Goal: Task Accomplishment & Management: Manage account settings

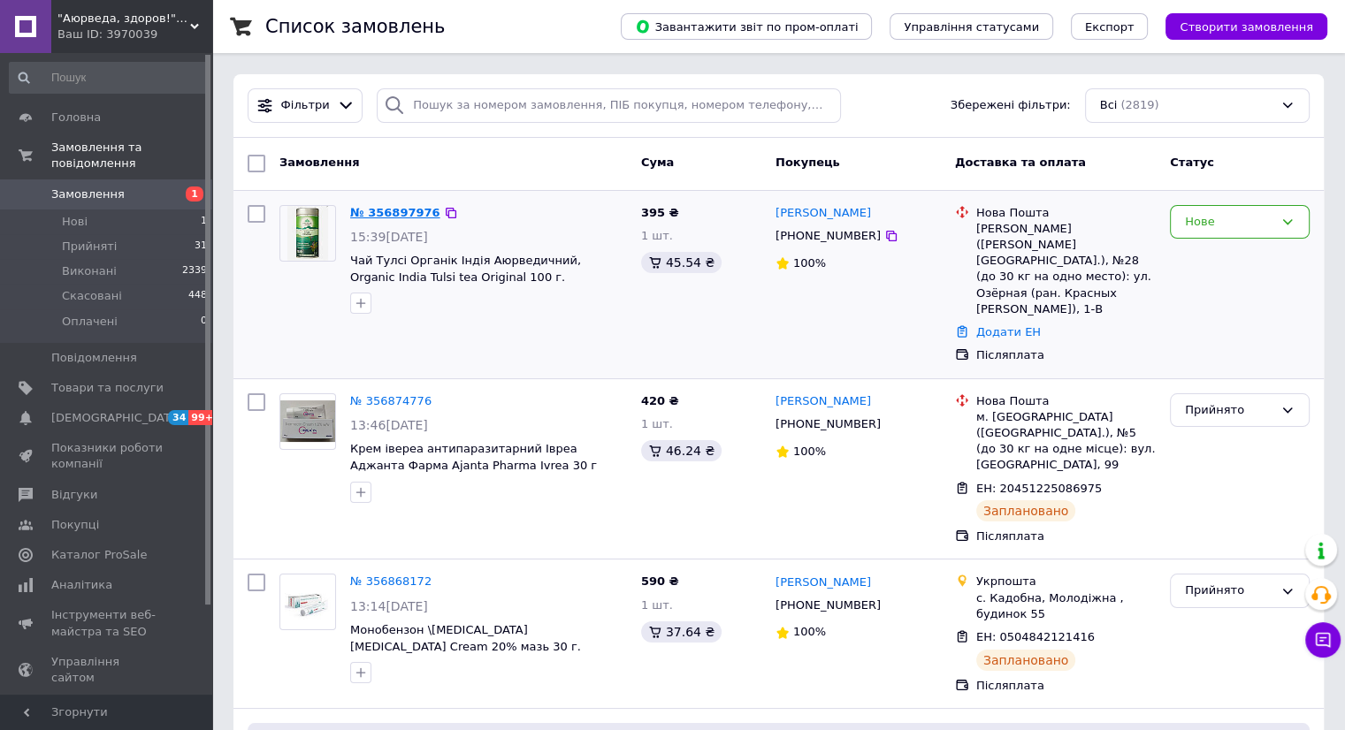
click at [403, 210] on link "№ 356897976" at bounding box center [395, 212] width 90 height 13
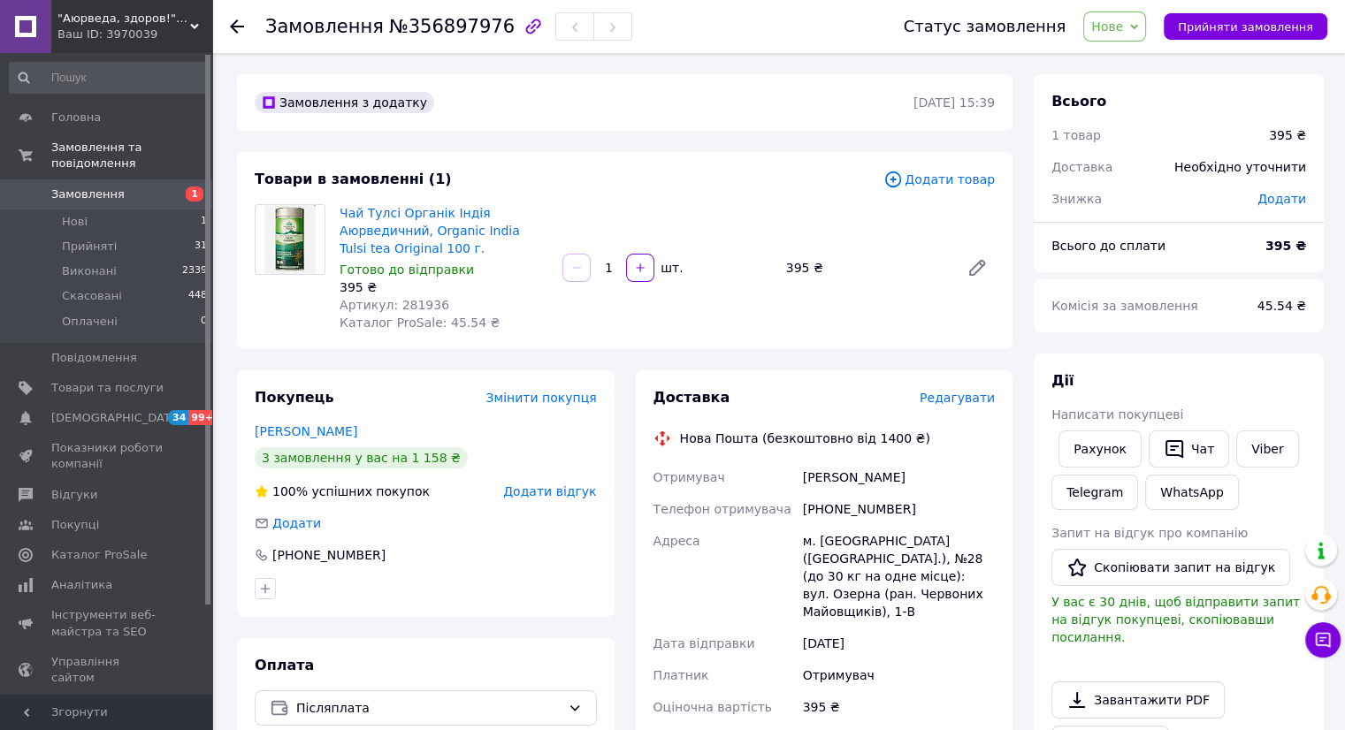
click at [1123, 27] on span "Нове" at bounding box center [1107, 26] width 32 height 14
click at [1135, 61] on li "Прийнято" at bounding box center [1124, 62] width 81 height 27
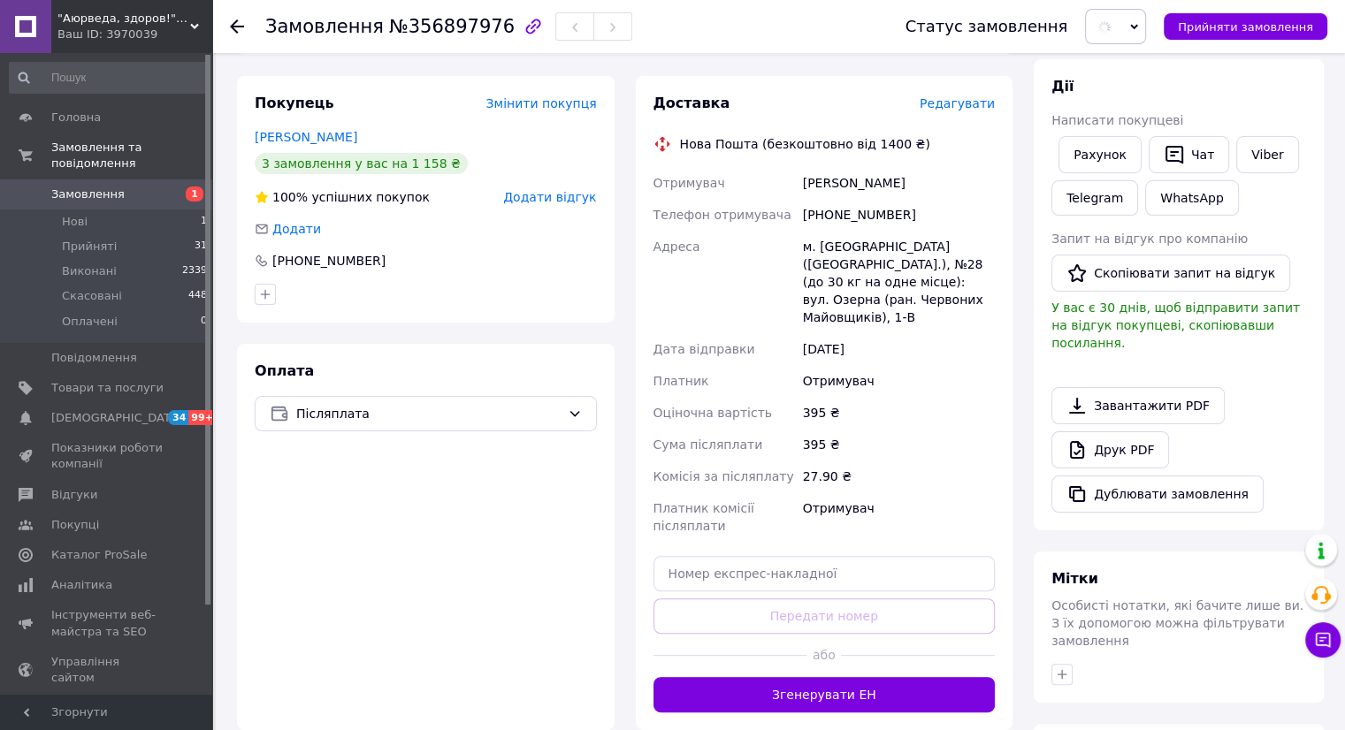
scroll to position [506, 0]
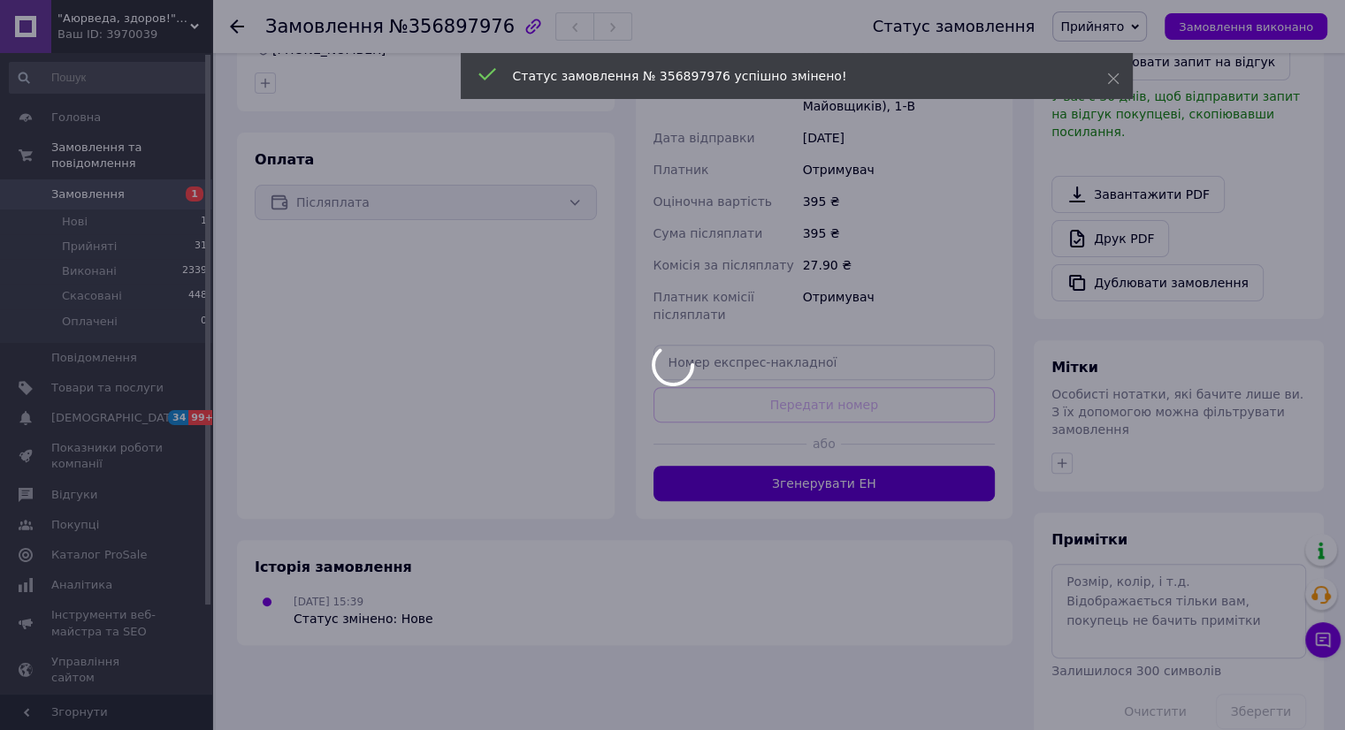
click at [841, 470] on div at bounding box center [672, 365] width 1345 height 730
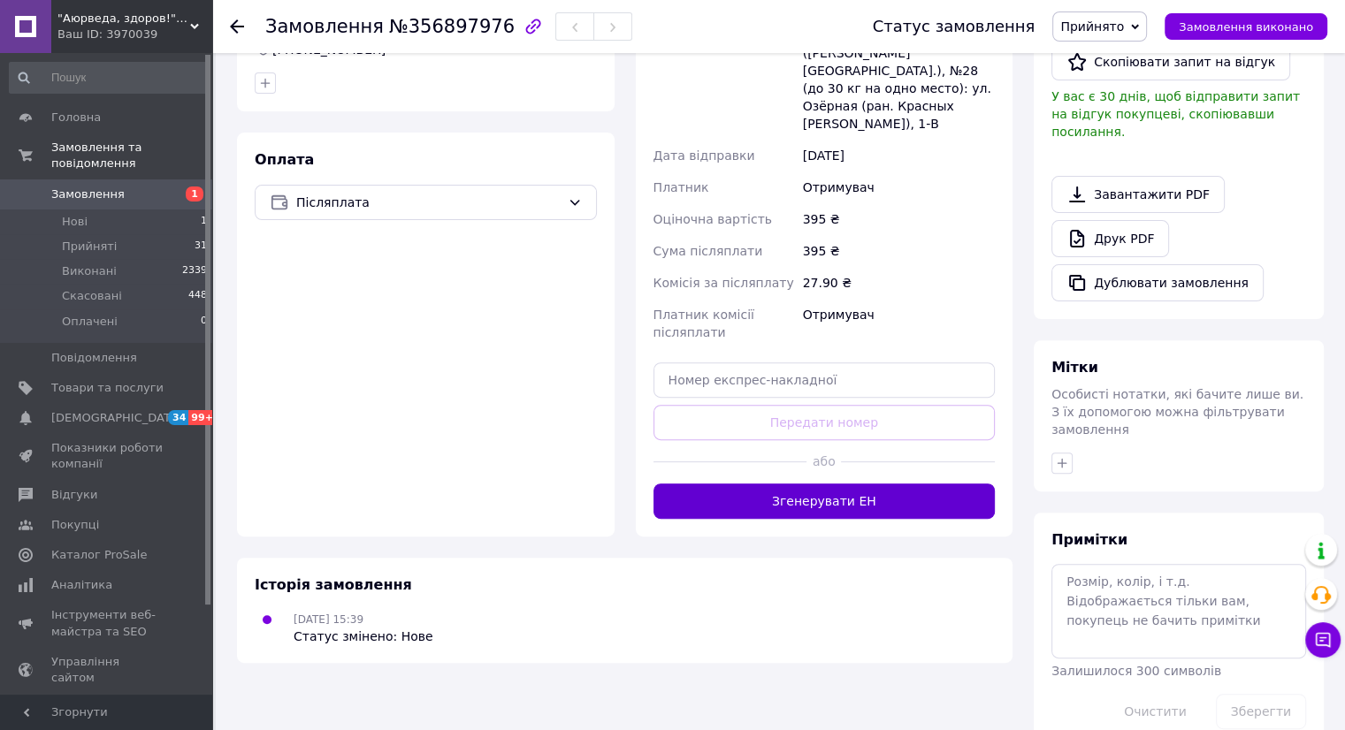
click at [864, 484] on button "Згенерувати ЕН" at bounding box center [824, 501] width 342 height 35
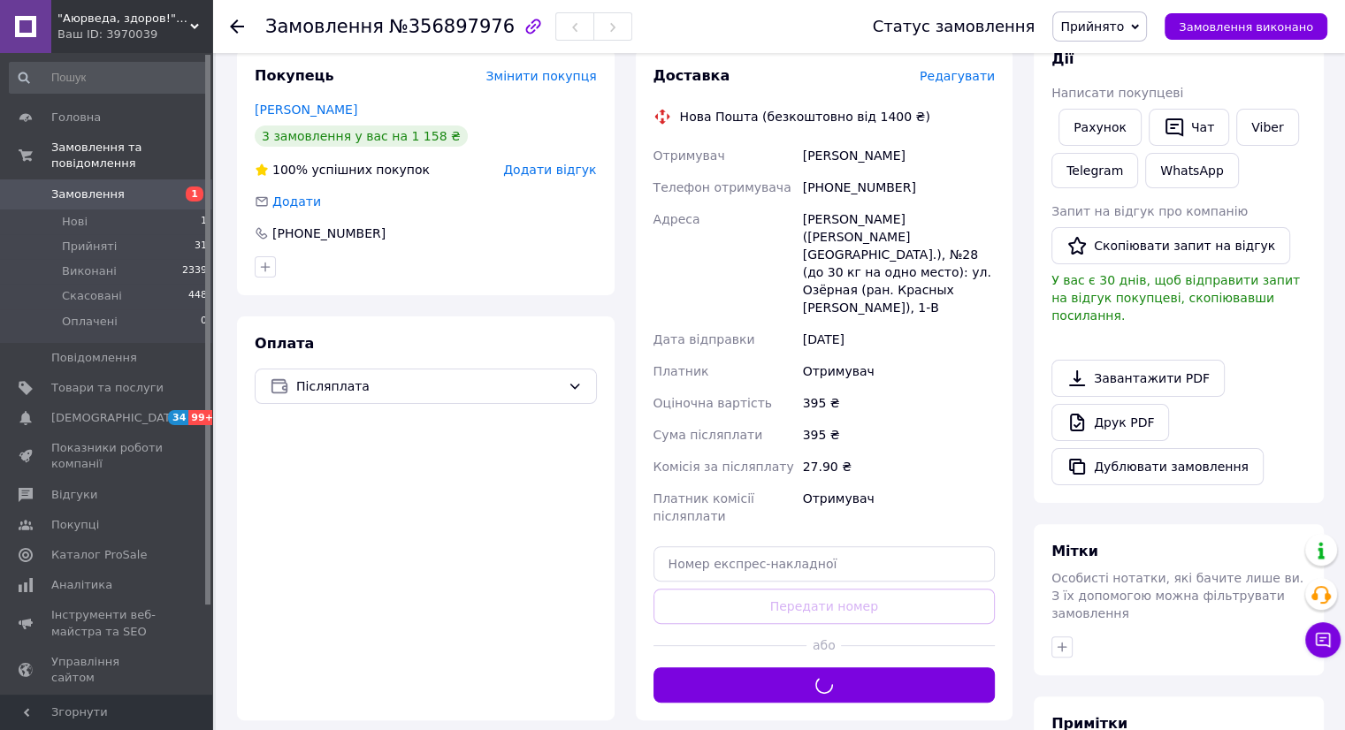
scroll to position [211, 0]
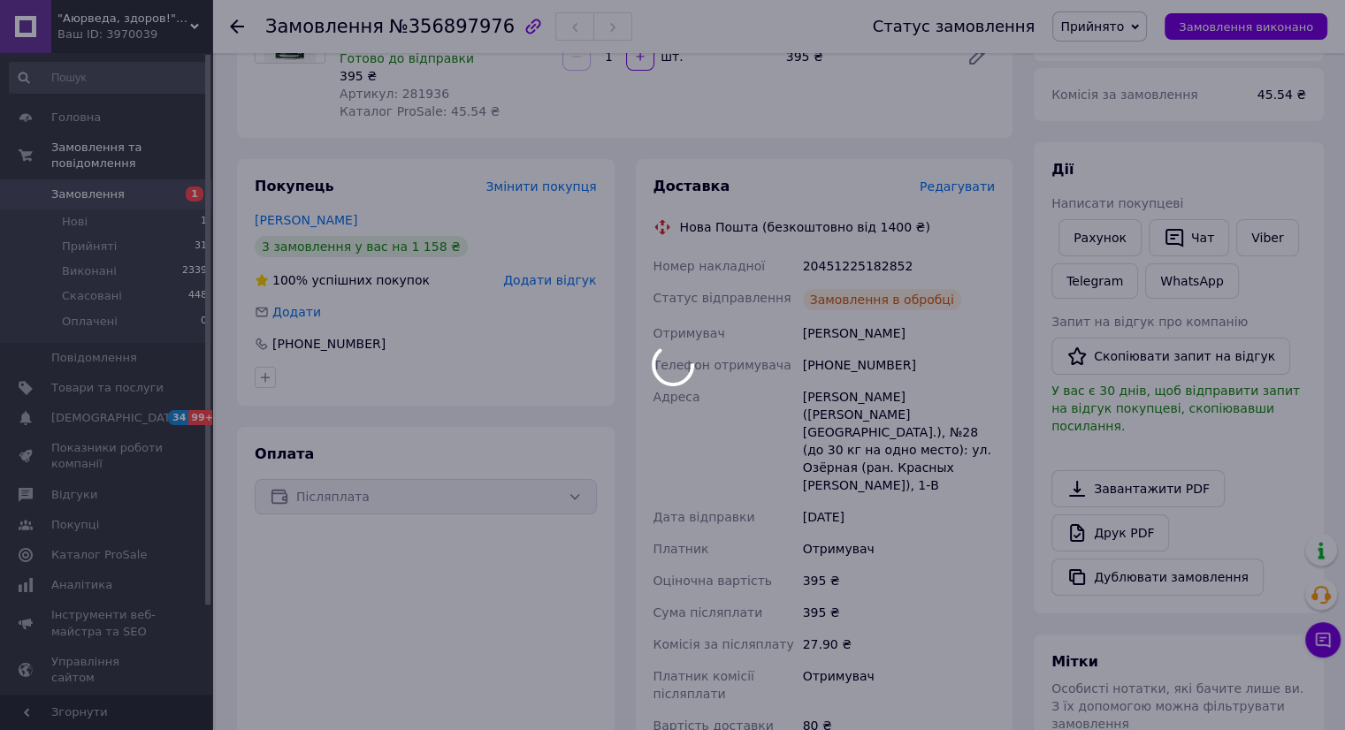
click at [845, 263] on div at bounding box center [672, 365] width 1345 height 730
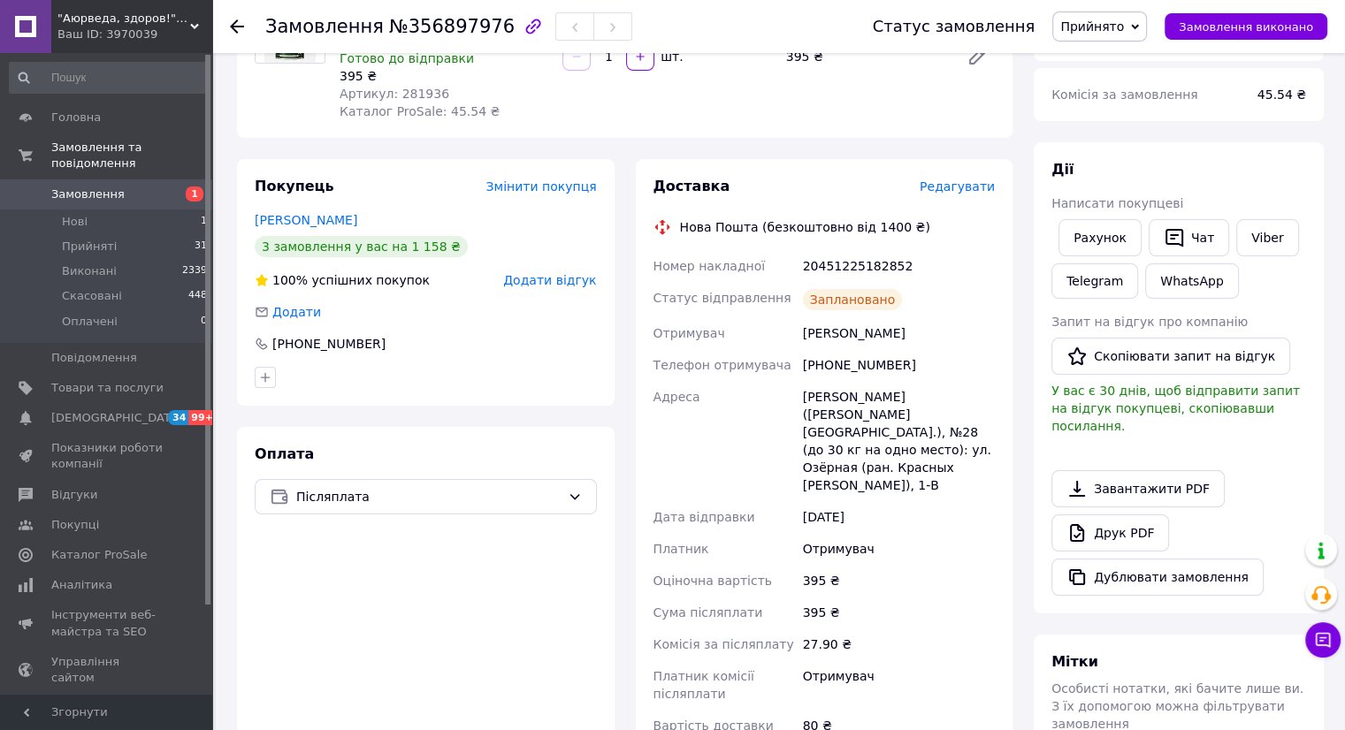
click at [845, 263] on div "20451225182852" at bounding box center [898, 266] width 199 height 32
copy div "20451225182852"
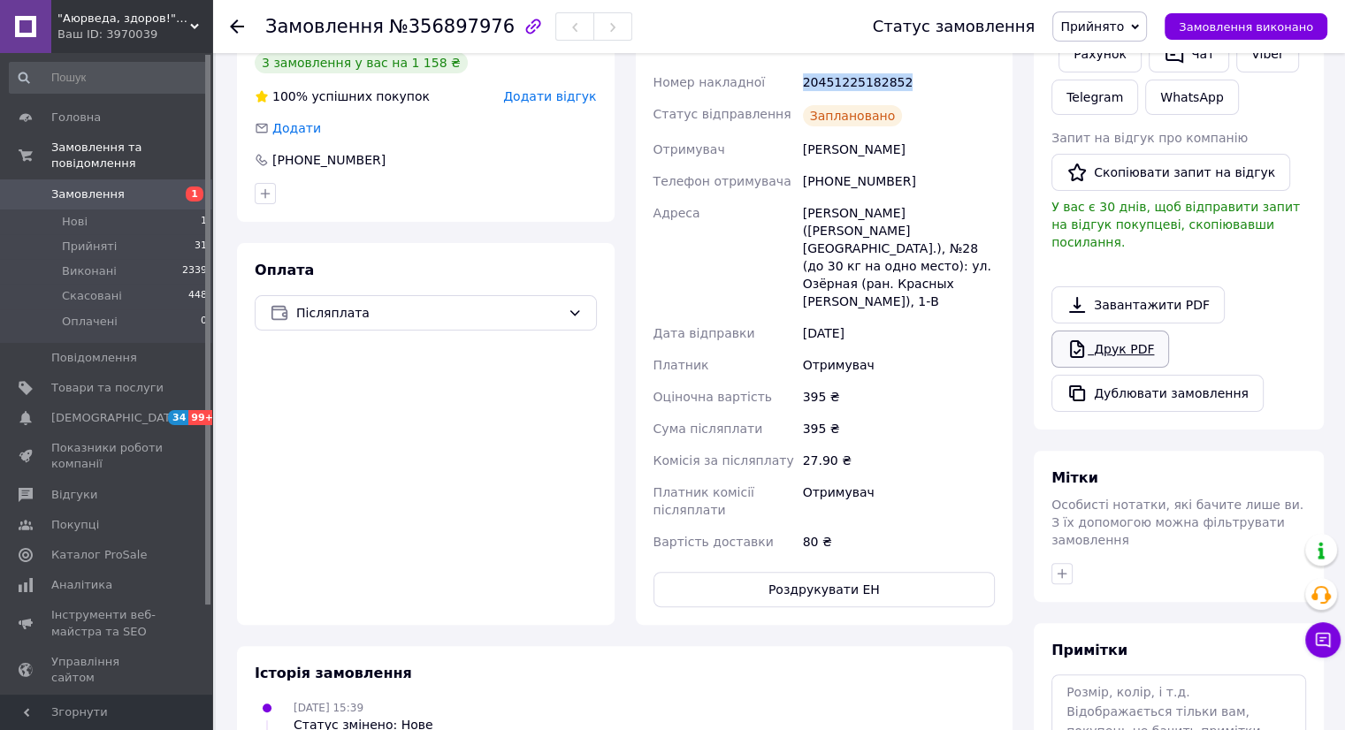
scroll to position [506, 0]
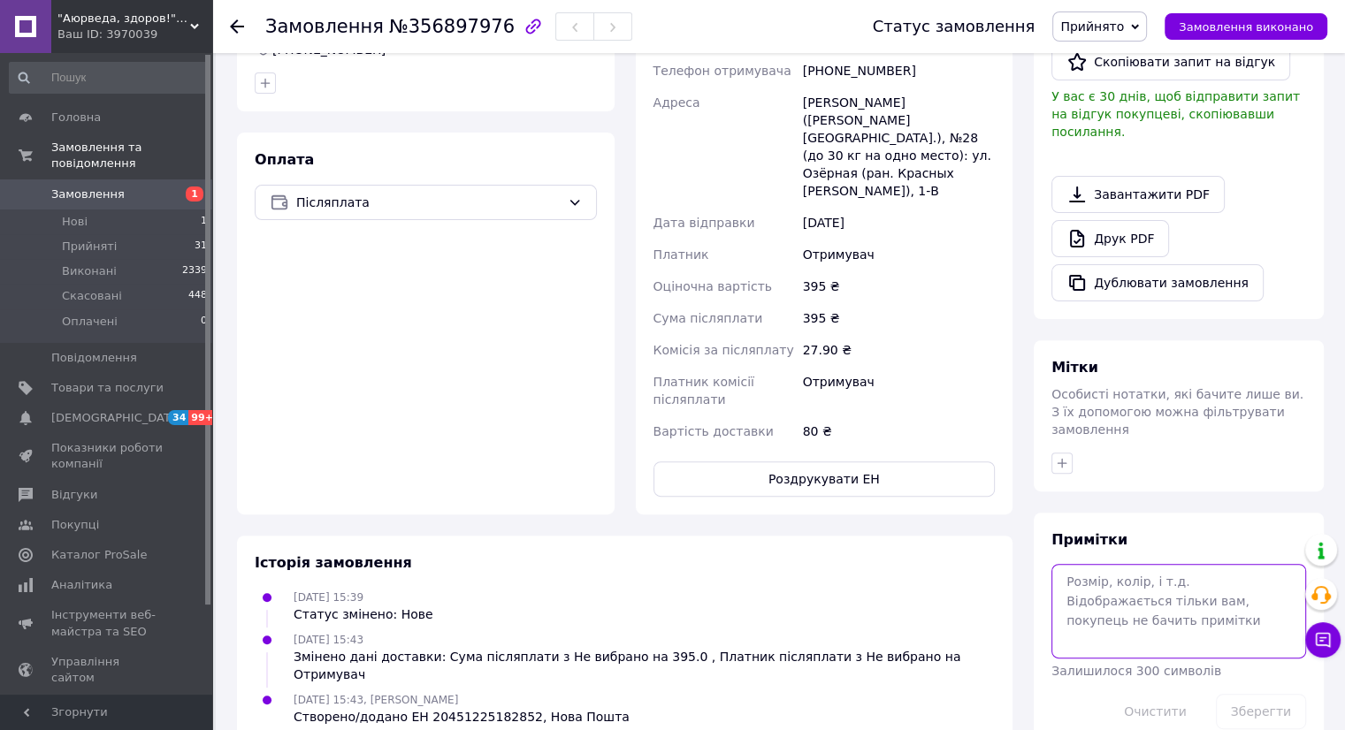
click at [1150, 580] on textarea at bounding box center [1178, 611] width 255 height 94
paste textarea "20451225182852"
type textarea "20451225182852"
drag, startPoint x: 1255, startPoint y: 676, endPoint x: 929, endPoint y: 719, distance: 328.2
click at [1239, 694] on button "Зберегти" at bounding box center [1261, 711] width 90 height 35
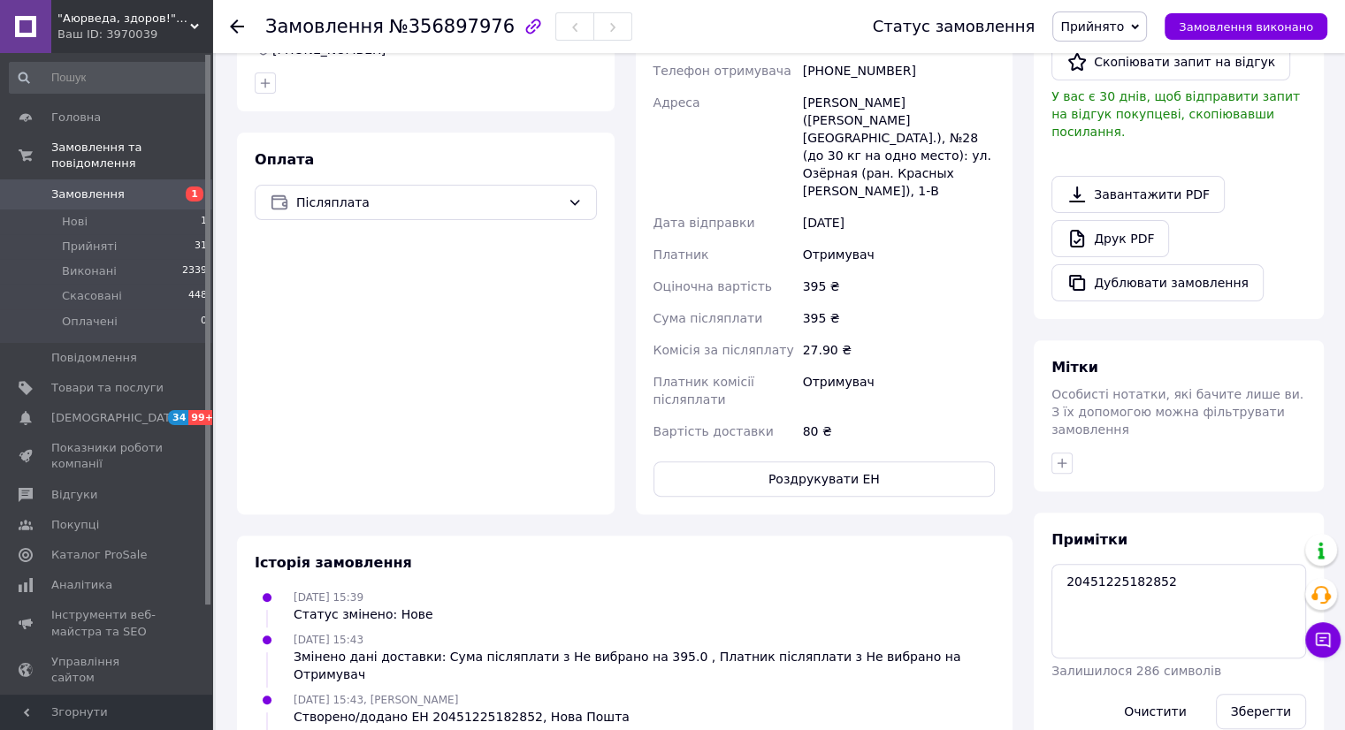
click at [237, 30] on use at bounding box center [237, 26] width 14 height 14
